Goal: Task Accomplishment & Management: Manage account settings

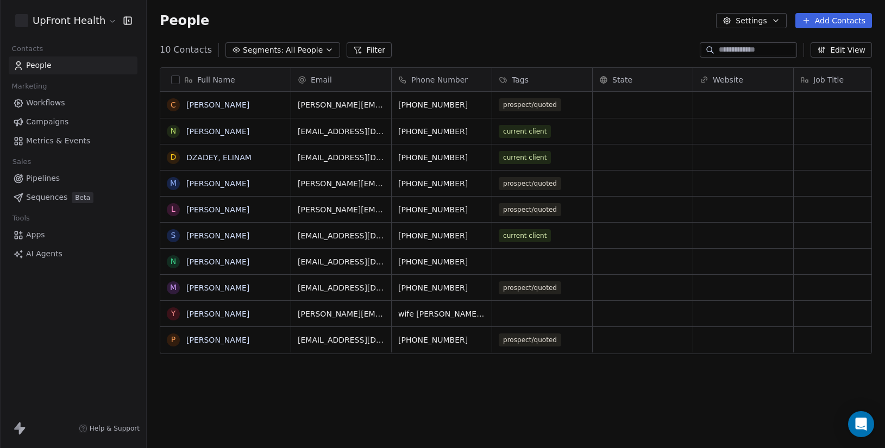
scroll to position [395, 739]
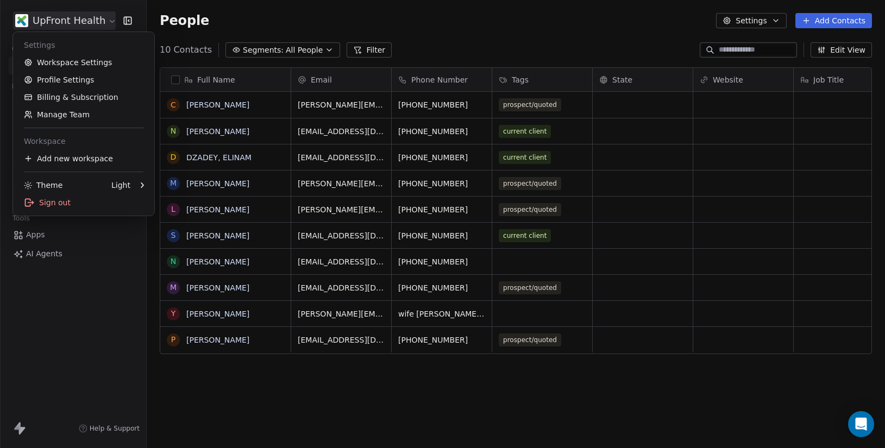
click at [101, 23] on html "UpFront Health Contacts People Marketing Workflows Campaigns Metrics & Events S…" at bounding box center [442, 224] width 885 height 448
click at [78, 64] on link "Workspace Settings" at bounding box center [83, 62] width 133 height 17
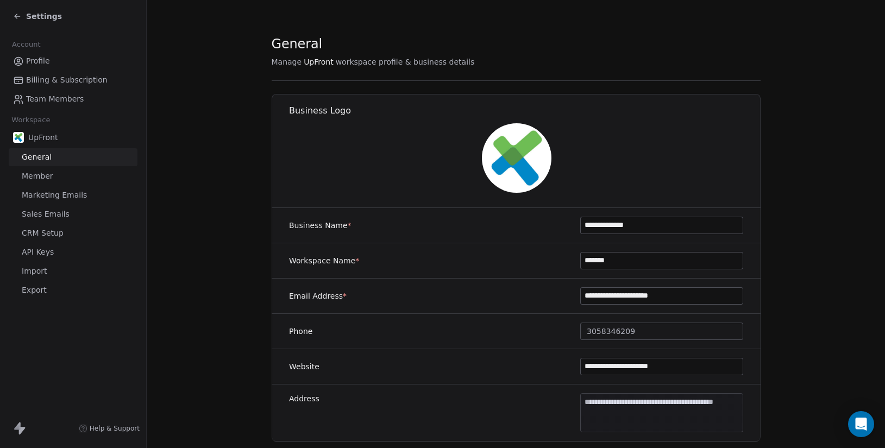
click at [58, 98] on span "Team Members" at bounding box center [55, 98] width 58 height 11
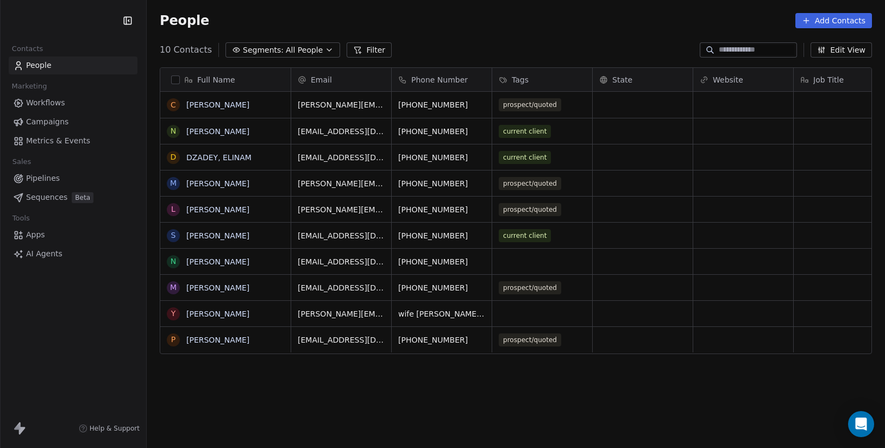
scroll to position [395, 739]
click at [109, 21] on html "UpFront Health Contacts People Marketing Workflows Campaigns Metrics & Events S…" at bounding box center [442, 224] width 885 height 448
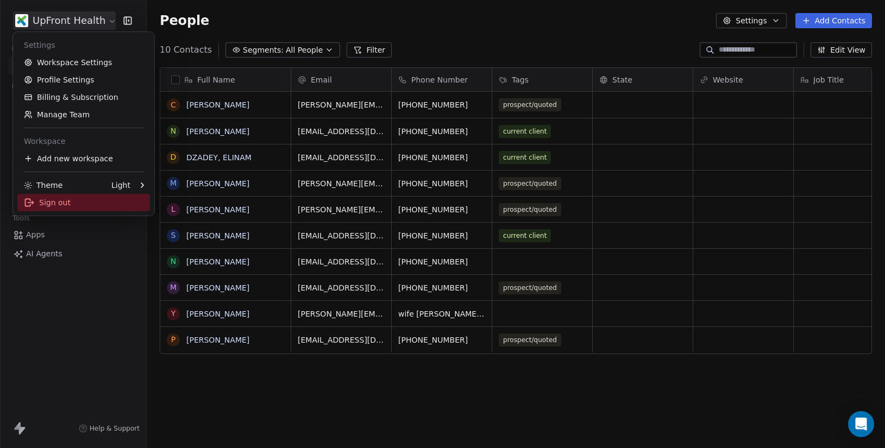
click at [76, 203] on div "Sign out" at bounding box center [83, 202] width 133 height 17
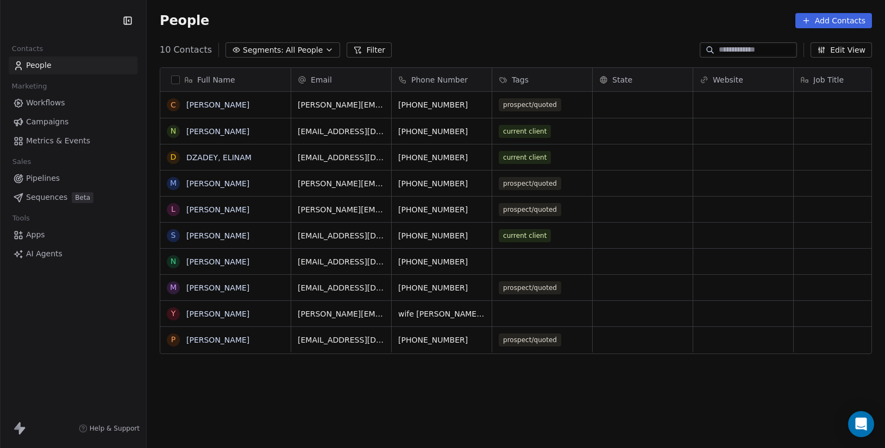
scroll to position [395, 739]
click at [100, 20] on html "UpFront Health Contacts People Marketing Workflows Campaigns Metrics & Events S…" at bounding box center [442, 224] width 885 height 448
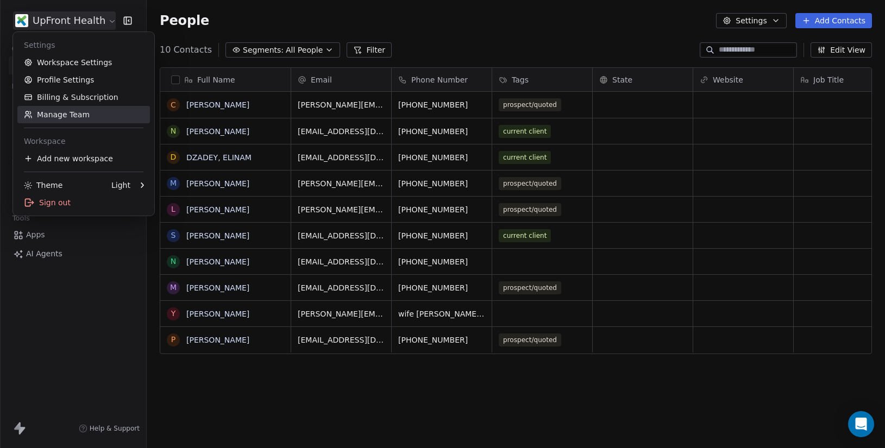
click at [82, 118] on link "Manage Team" at bounding box center [83, 114] width 133 height 17
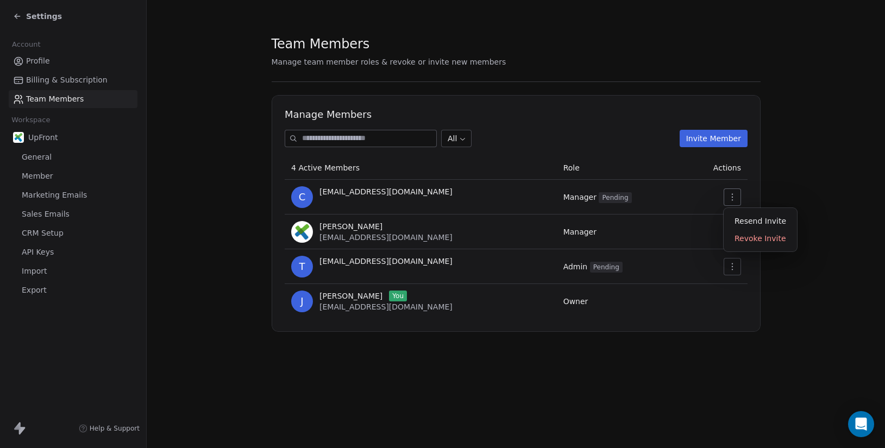
click at [733, 197] on icon "button" at bounding box center [731, 196] width 1 height 7
click at [746, 239] on div "Revoke Invite" at bounding box center [760, 238] width 65 height 17
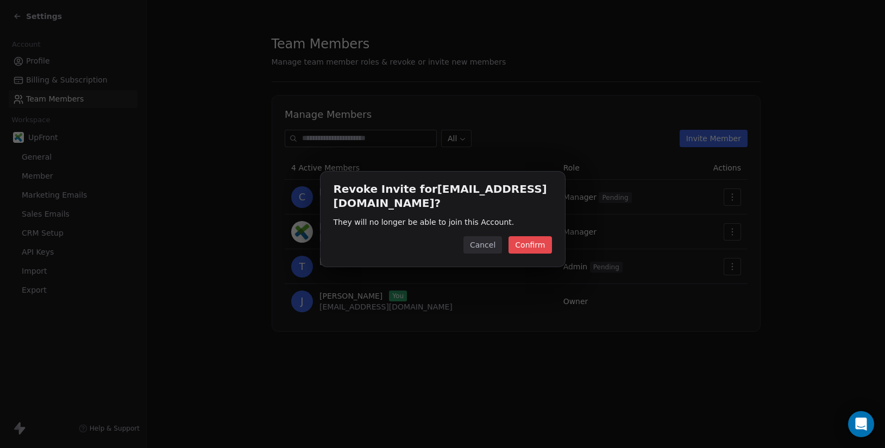
click at [533, 248] on button "Confirm" at bounding box center [530, 244] width 43 height 17
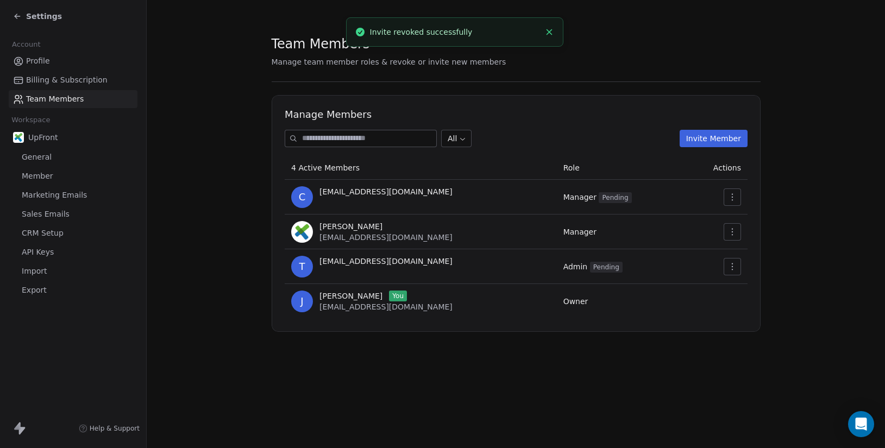
click at [64, 99] on span "Team Members" at bounding box center [55, 98] width 58 height 11
click at [63, 79] on span "Billing & Subscription" at bounding box center [67, 79] width 82 height 11
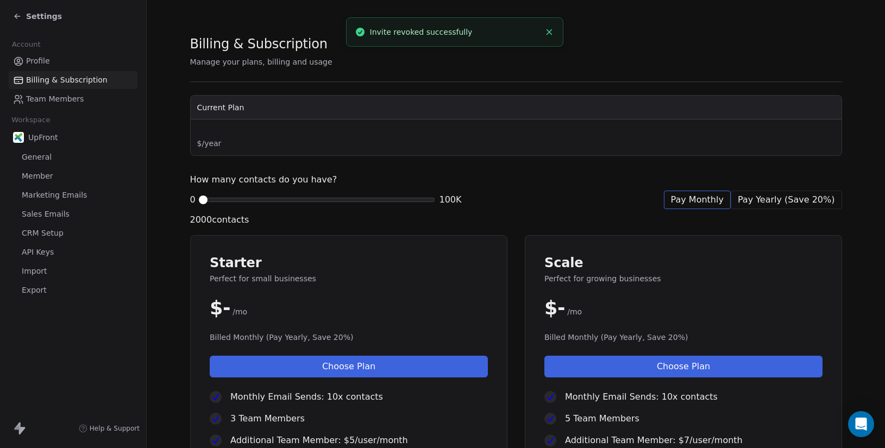
click at [57, 96] on span "Team Members" at bounding box center [55, 98] width 58 height 11
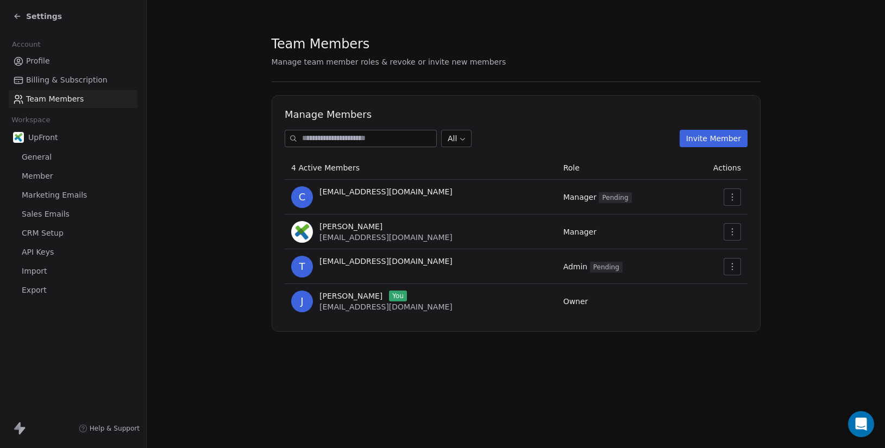
click at [379, 140] on input at bounding box center [369, 138] width 134 height 16
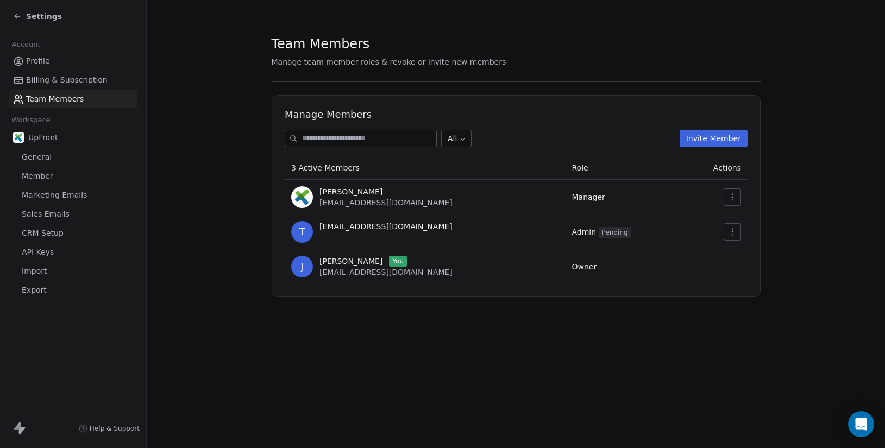
click at [719, 136] on button "Invite Member" at bounding box center [713, 138] width 68 height 17
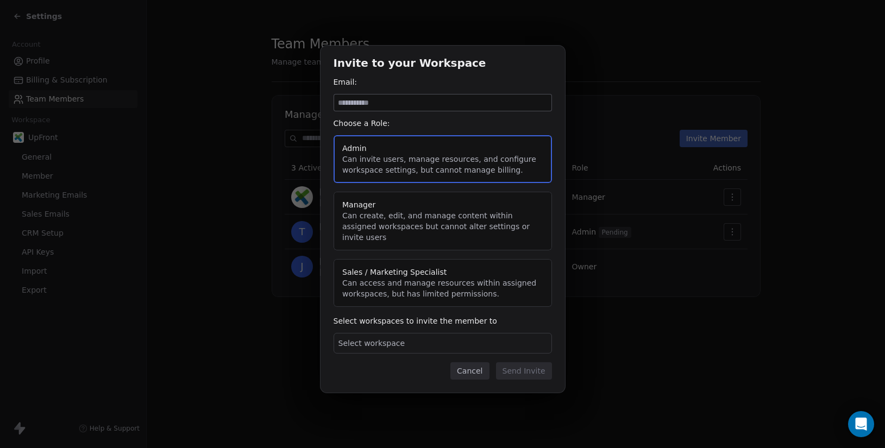
click at [374, 339] on span "Select workspace" at bounding box center [372, 343] width 67 height 11
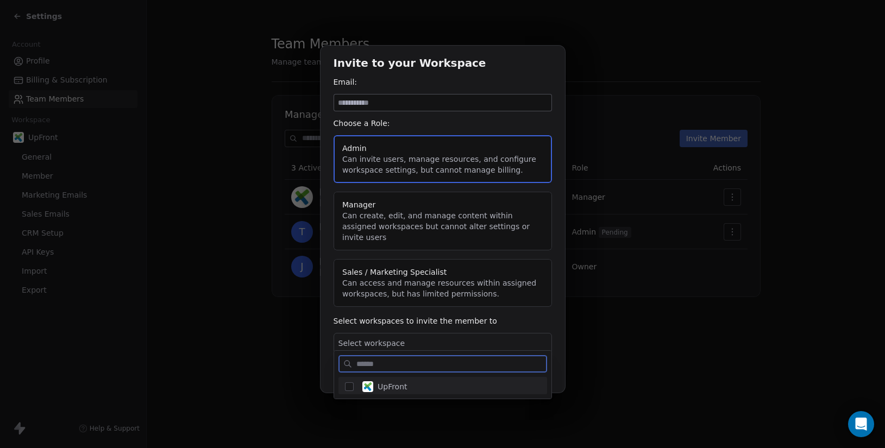
click at [381, 386] on span "UpFront" at bounding box center [393, 386] width 30 height 11
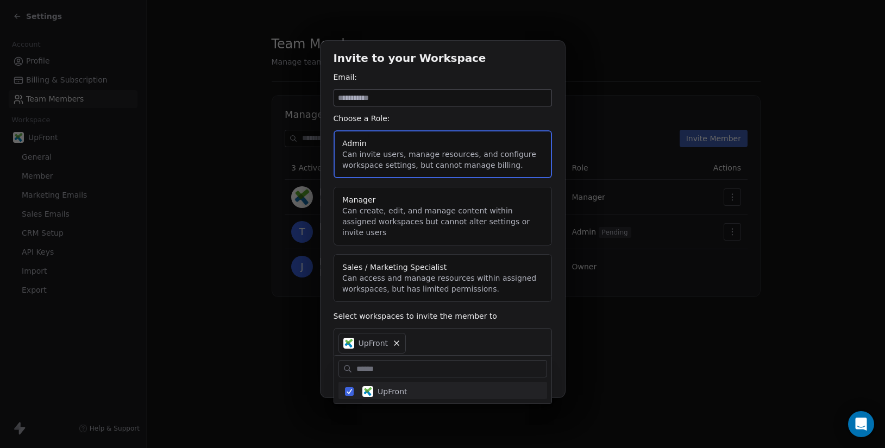
click at [372, 109] on div "Invite to your Workspace Email: Choose a Role: Admin Can invite users, manage r…" at bounding box center [442, 224] width 885 height 402
click at [372, 104] on input at bounding box center [442, 98] width 217 height 16
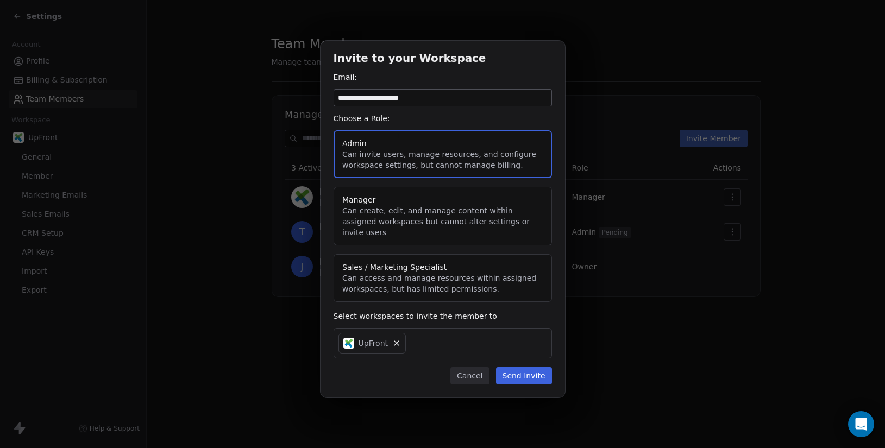
type input "**********"
click at [529, 372] on button "Send Invite" at bounding box center [524, 375] width 56 height 17
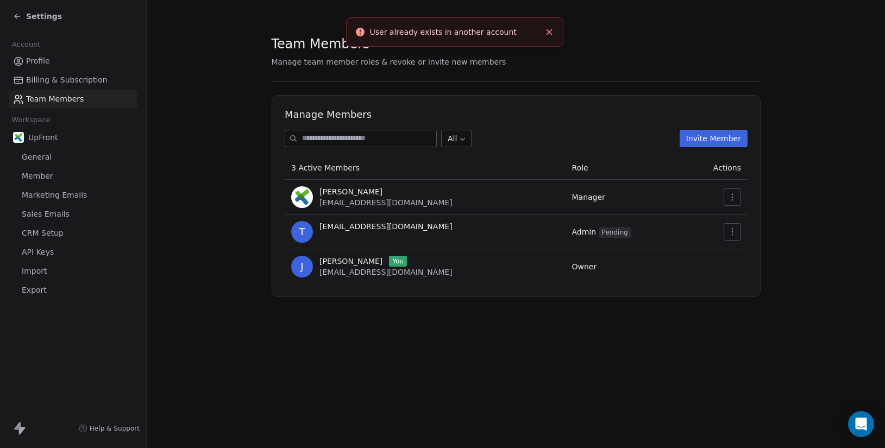
click at [546, 33] on icon "Close toast" at bounding box center [550, 32] width 10 height 10
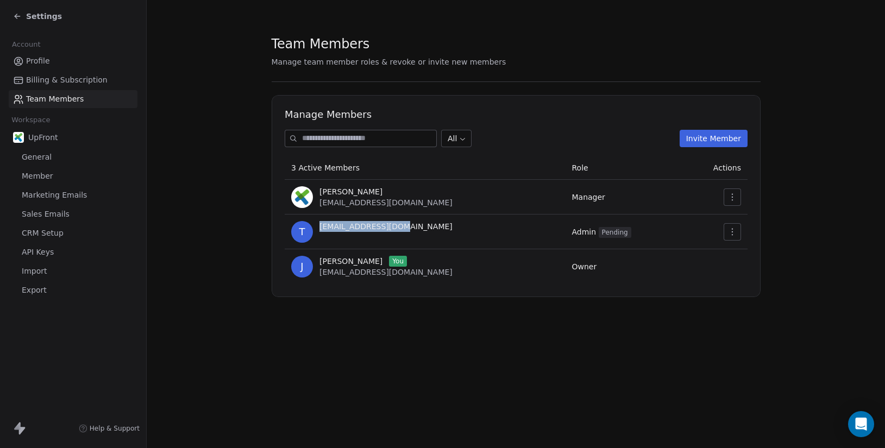
drag, startPoint x: 405, startPoint y: 229, endPoint x: 320, endPoint y: 229, distance: 85.3
click at [320, 229] on div "t team@upfront.health" at bounding box center [424, 232] width 267 height 22
copy span "[EMAIL_ADDRESS][DOMAIN_NAME]"
click at [727, 233] on button "button" at bounding box center [732, 231] width 17 height 17
click at [745, 253] on div "Resend Invite" at bounding box center [760, 255] width 65 height 17
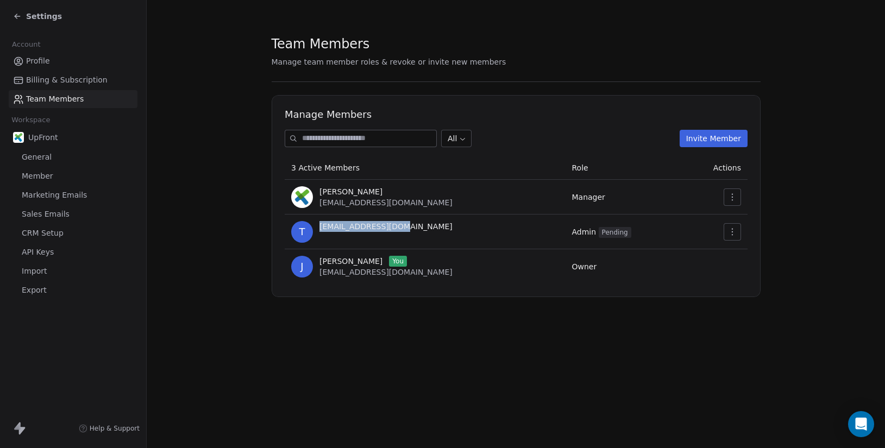
click at [43, 17] on span "Settings" at bounding box center [44, 16] width 36 height 11
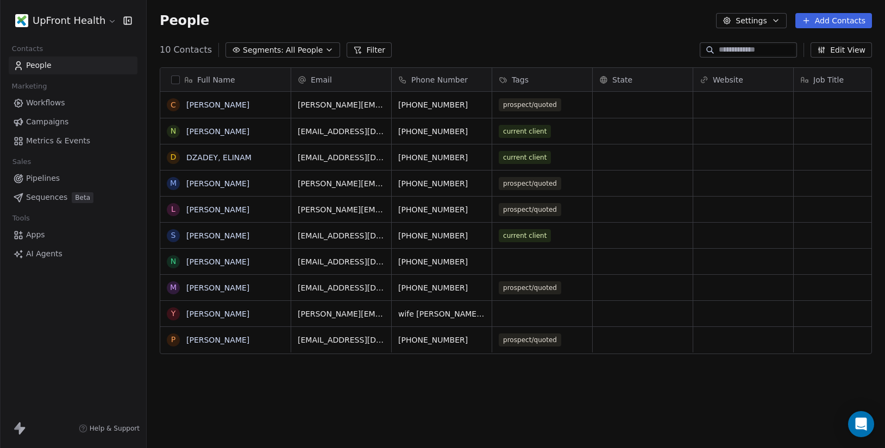
scroll to position [395, 739]
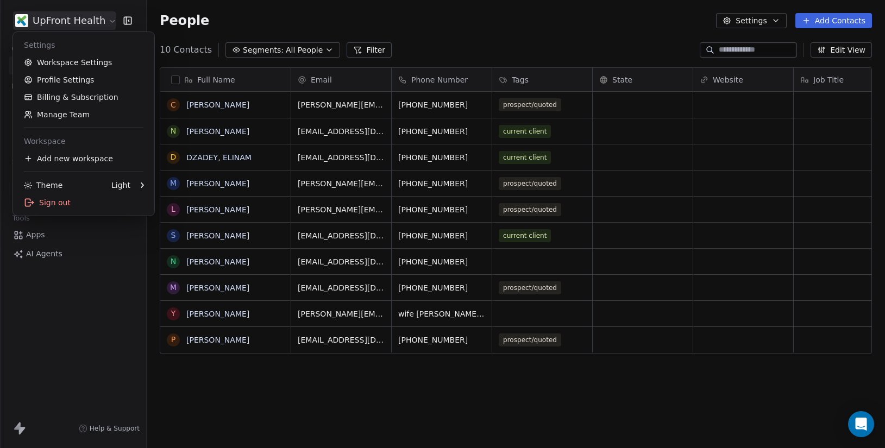
click at [106, 18] on html "UpFront Health Contacts People Marketing Workflows Campaigns Metrics & Events S…" at bounding box center [442, 224] width 885 height 448
click at [45, 203] on div "Sign out" at bounding box center [83, 202] width 133 height 17
